Goal: Task Accomplishment & Management: Complete application form

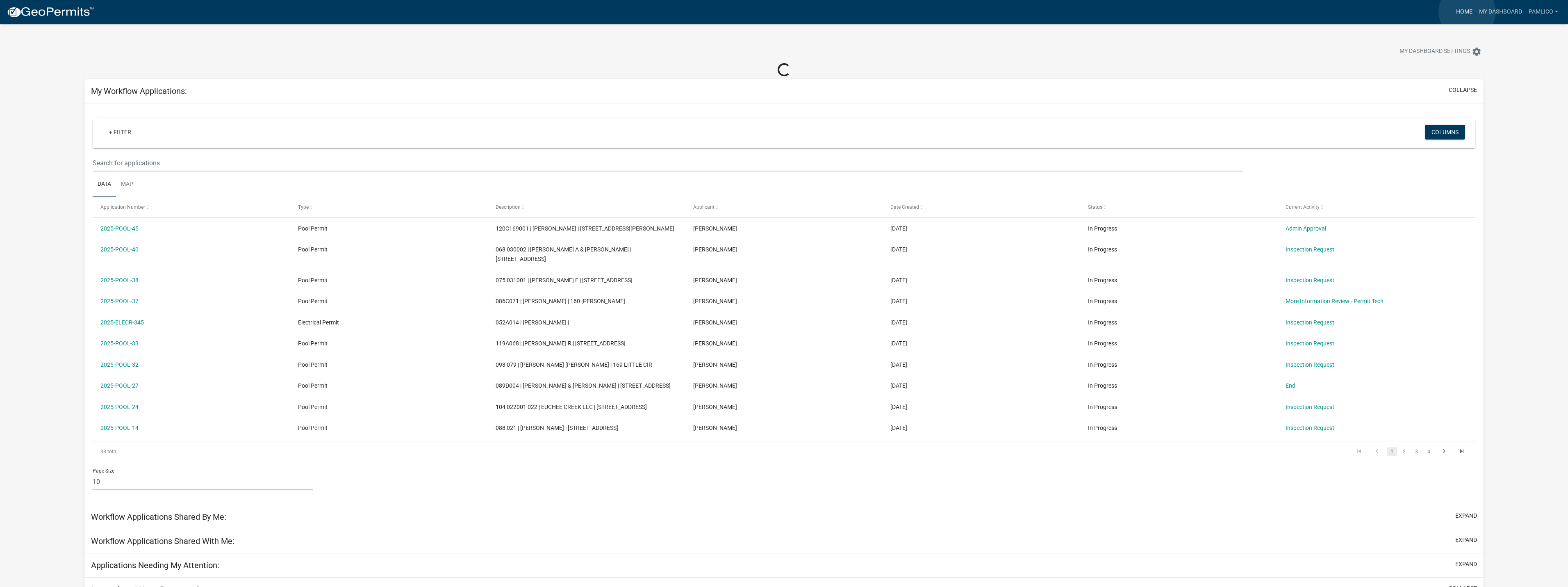
click at [1467, 11] on link "Home" at bounding box center [1463, 12] width 23 height 16
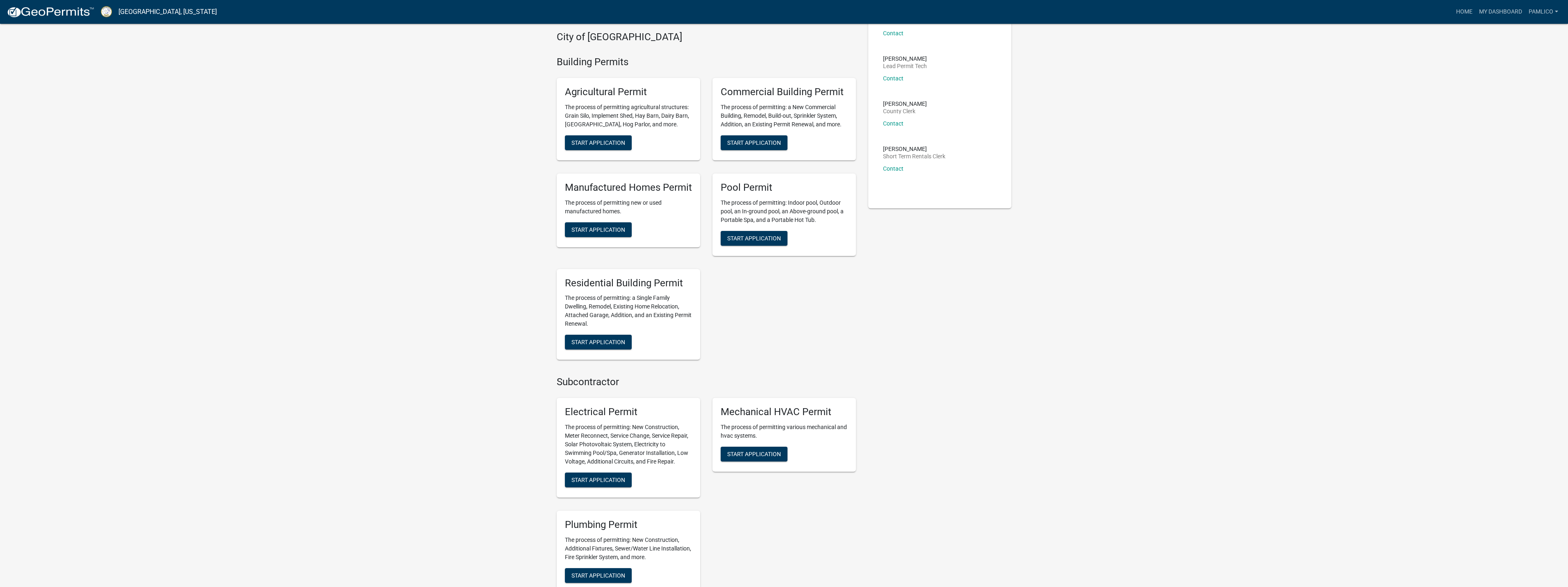
scroll to position [123, 0]
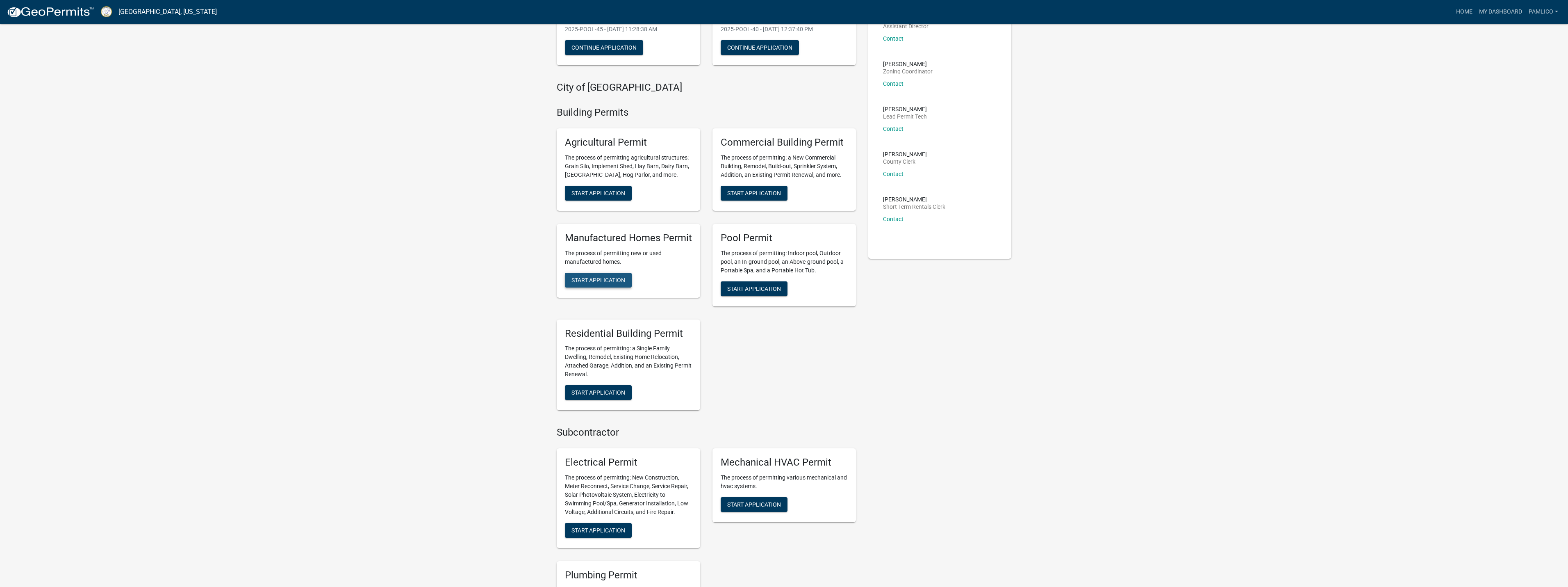
click at [607, 283] on span "Start Application" at bounding box center [598, 280] width 53 height 6
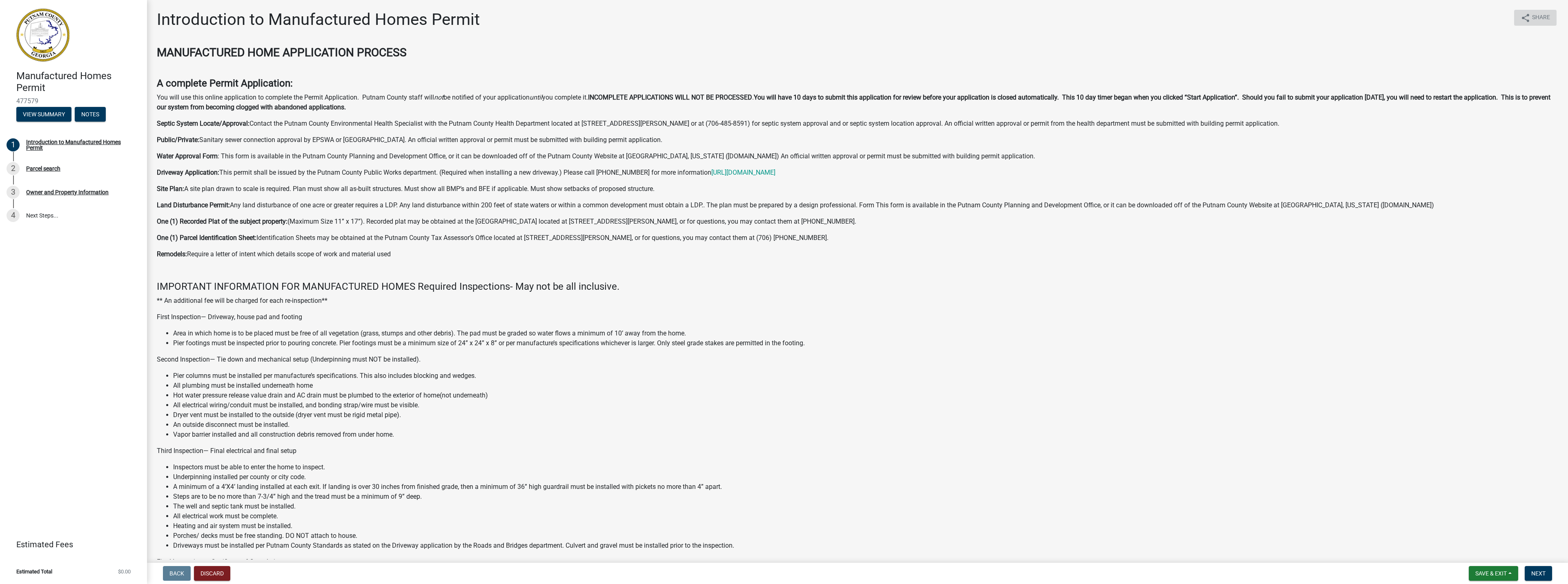
click at [1533, 19] on span "Share" at bounding box center [1541, 17] width 18 height 10
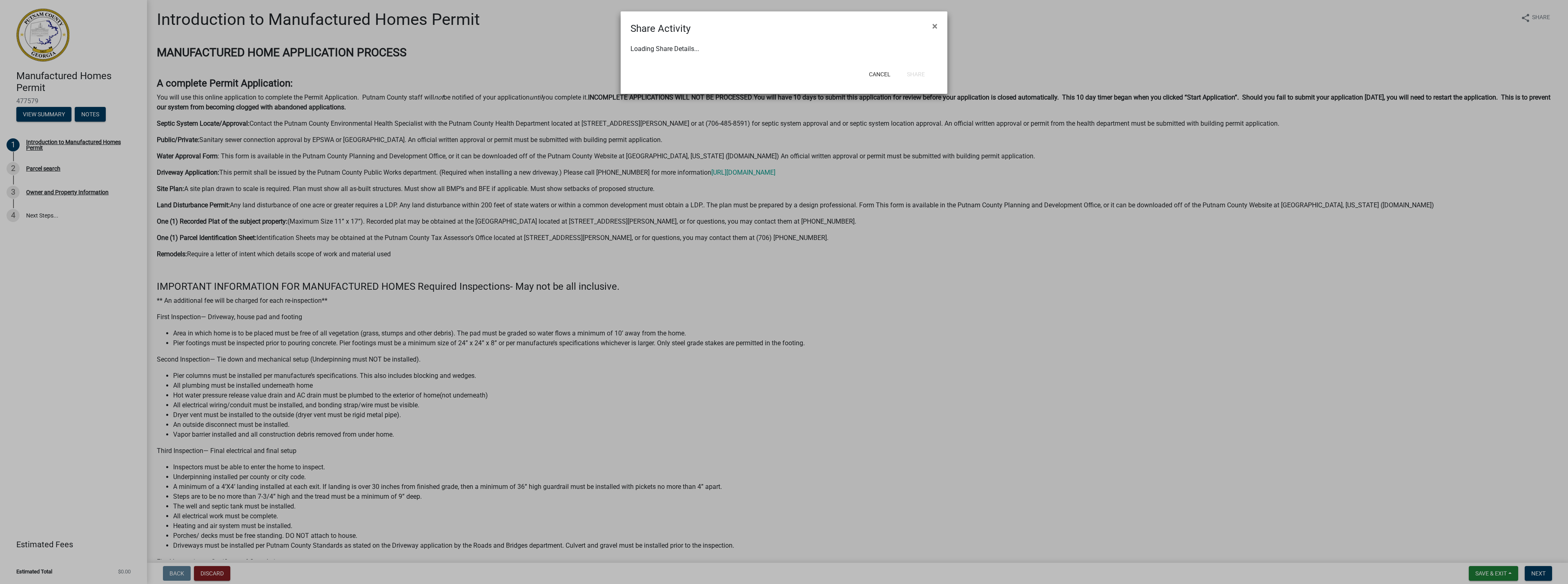
select select "1"
select select "0"
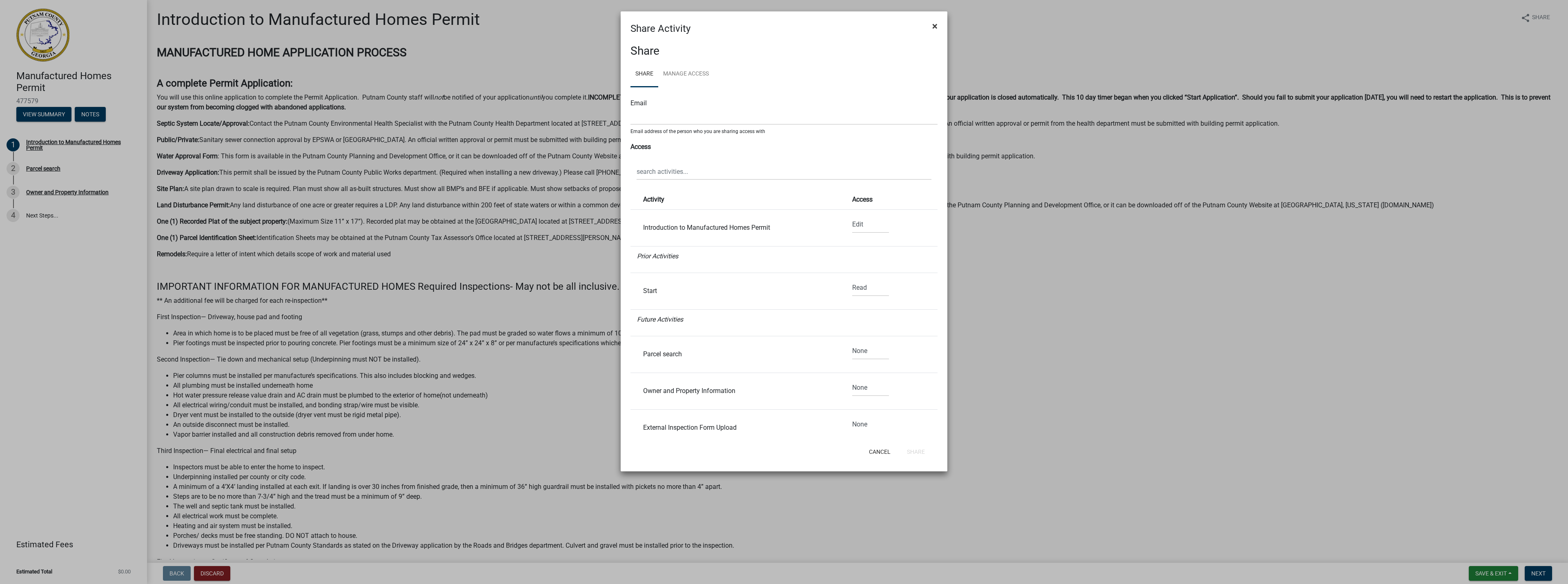
click at [933, 25] on span "×" at bounding box center [935, 26] width 6 height 11
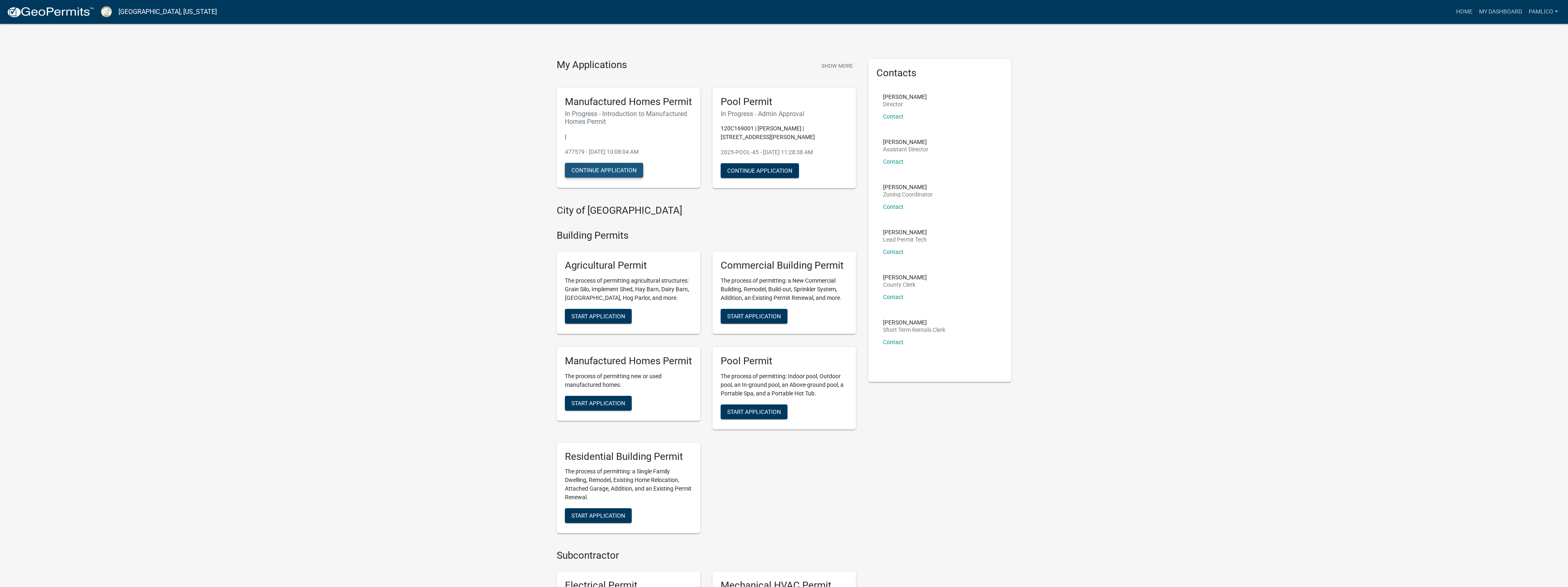
click at [601, 168] on button "Continue Application" at bounding box center [604, 170] width 78 height 14
